Goal: Share content

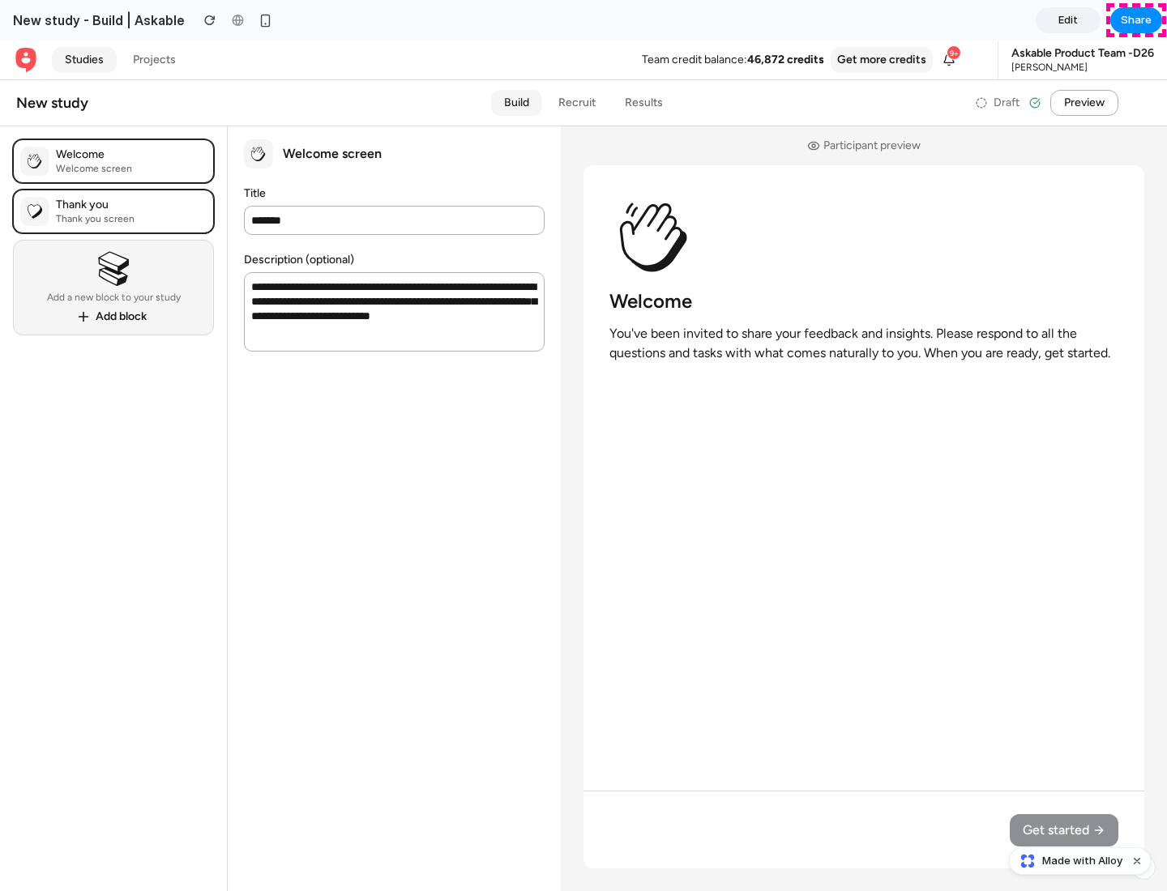
click at [1136, 20] on span "Share" at bounding box center [1135, 20] width 31 height 16
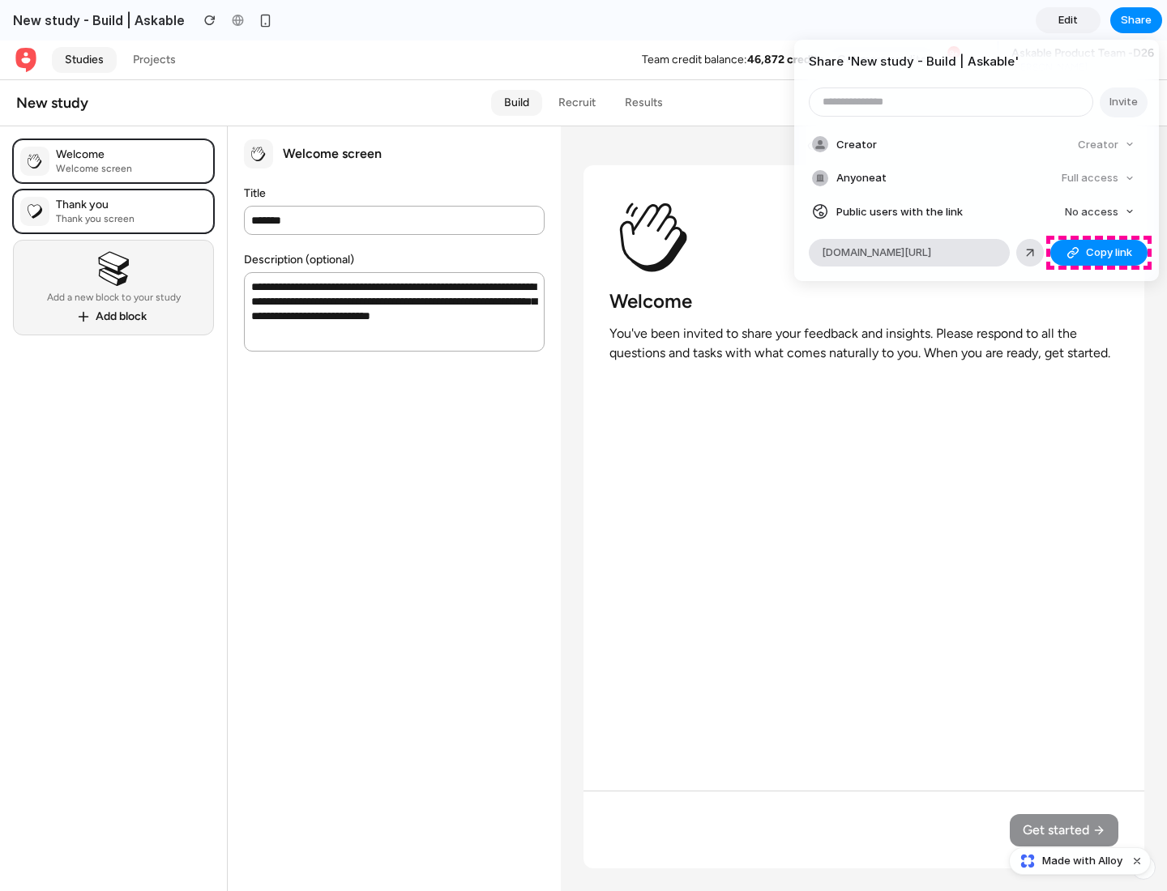
click at [1099, 253] on span "Copy link" at bounding box center [1109, 253] width 46 height 16
click at [1081, 861] on div "Share ' New study - Build | Askable ' Invite Creator Creator Anyone at Full acc…" at bounding box center [583, 445] width 1167 height 891
